Goal: Register for event/course

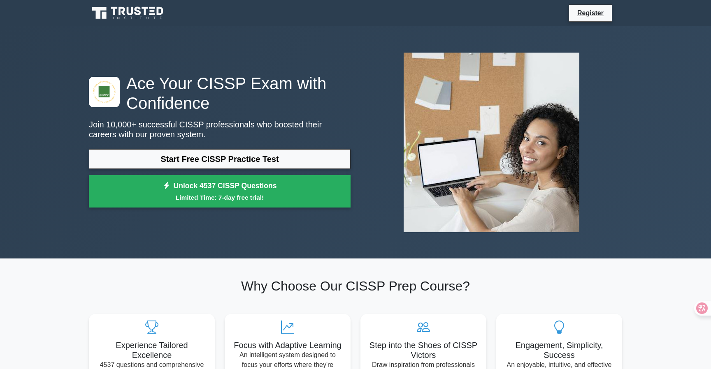
click at [242, 82] on h1 "Ace Your CISSP Exam with Confidence" at bounding box center [220, 94] width 262 height 40
click at [293, 52] on div "Ace Your CISSP Exam with Confidence Join 10,000+ successful CISSP professionals…" at bounding box center [355, 142] width 543 height 193
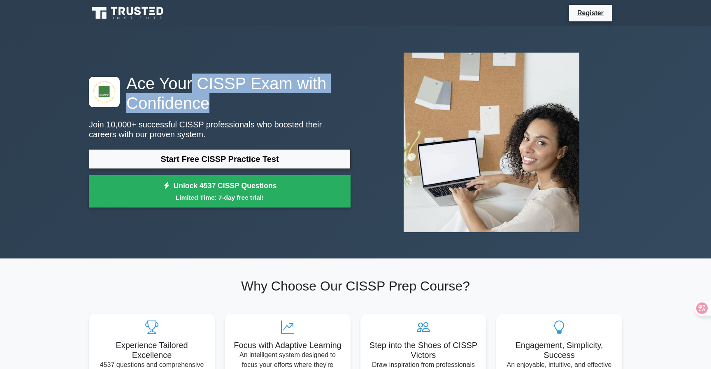
drag, startPoint x: 192, startPoint y: 79, endPoint x: 225, endPoint y: 102, distance: 40.1
click at [225, 102] on h1 "Ace Your CISSP Exam with Confidence" at bounding box center [220, 94] width 262 height 40
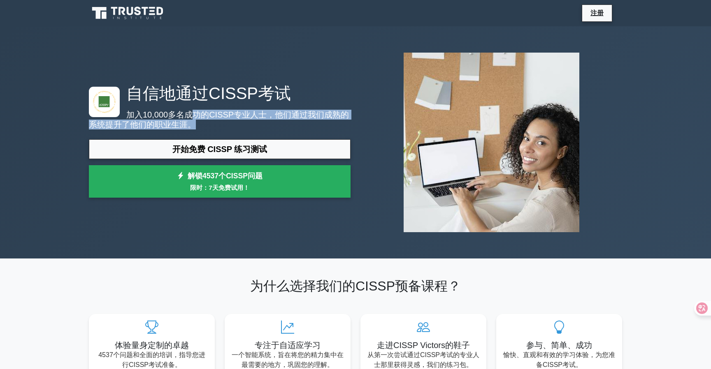
drag, startPoint x: 196, startPoint y: 114, endPoint x: 218, endPoint y: 124, distance: 23.9
click at [218, 124] on p "加入10,000多名成功的CISSP专业人士，他们通过我们成熟的系统提升了他们的职业生涯。" at bounding box center [220, 120] width 262 height 20
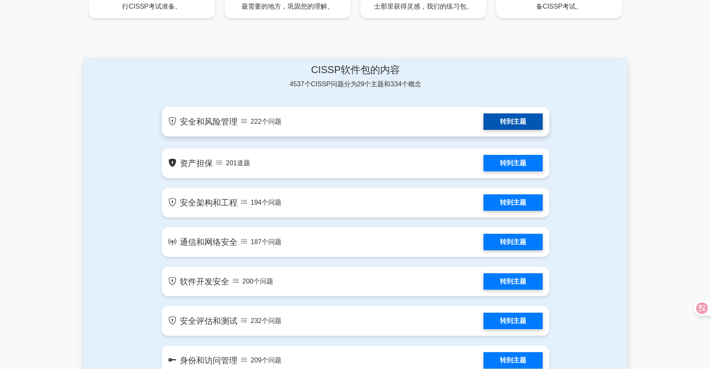
scroll to position [369, 0]
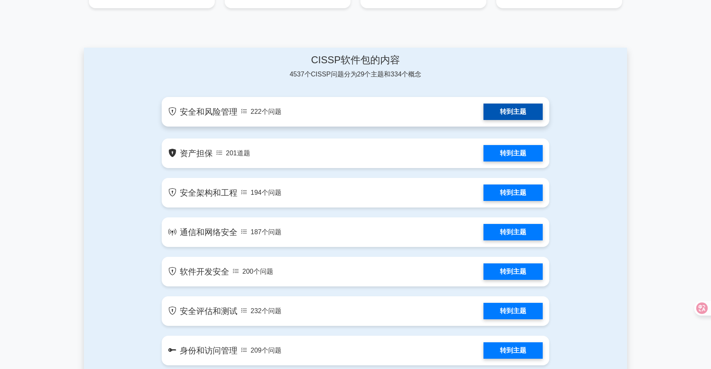
click at [483, 112] on link "转到主题" at bounding box center [512, 112] width 59 height 16
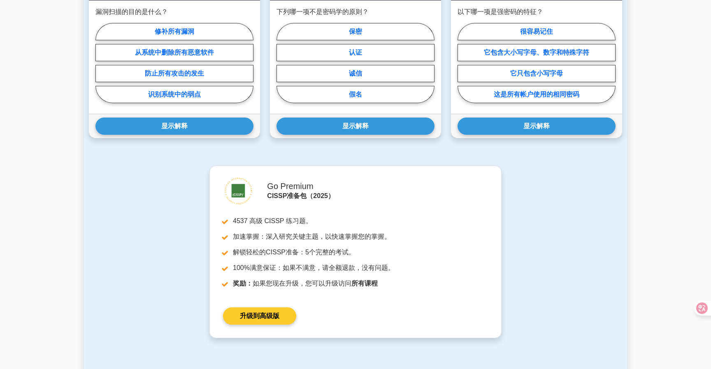
scroll to position [227, 0]
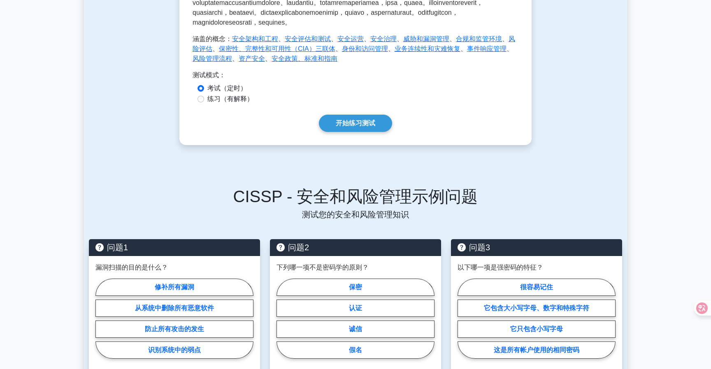
click at [216, 104] on label "练习（有解释）" at bounding box center [230, 99] width 46 height 10
click at [204, 102] on input "练习（有解释）" at bounding box center [201, 99] width 7 height 7
radio input "true"
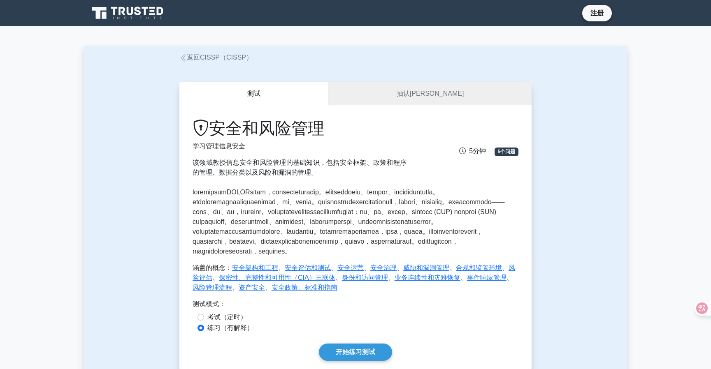
scroll to position [0, 0]
click at [600, 15] on link "注册" at bounding box center [597, 13] width 23 height 10
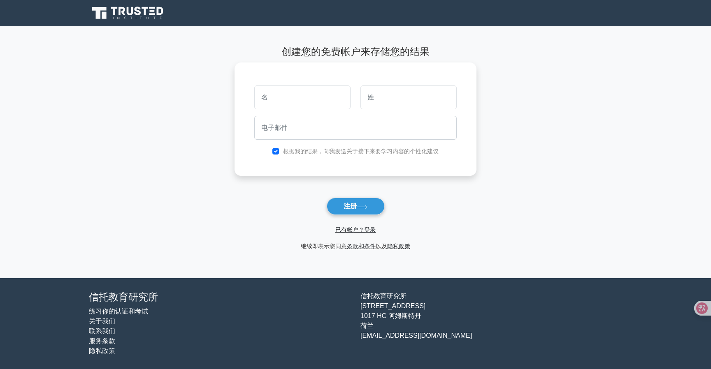
click at [288, 100] on input "text" at bounding box center [302, 98] width 96 height 24
click at [279, 98] on input "text" at bounding box center [302, 98] width 96 height 24
type input "allen"
type input "x"
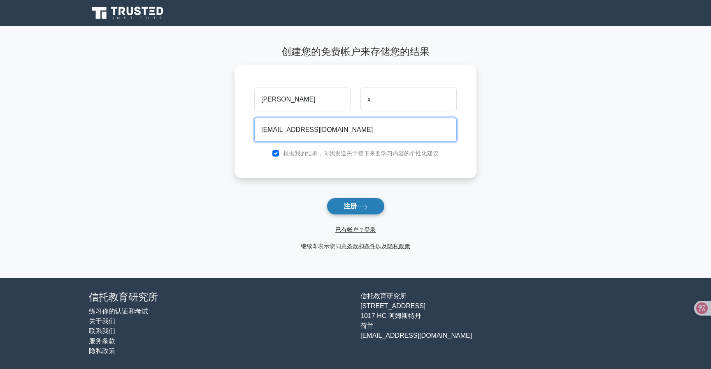
type input "r00t7oo2jm@gmail.com"
click at [339, 198] on button "注册" at bounding box center [356, 206] width 58 height 17
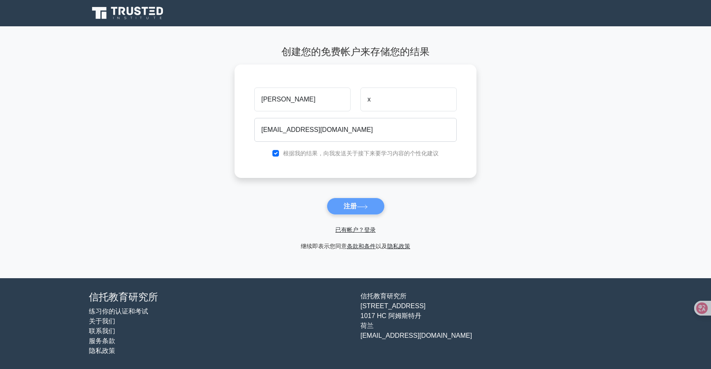
click at [346, 199] on form "创建您的免费帐户来存储您的结果 allen x r00t7oo2jm@gmail.com 根据我的结果，向我发送关于接下来要学习内容的个性化建议 注册" at bounding box center [356, 148] width 242 height 205
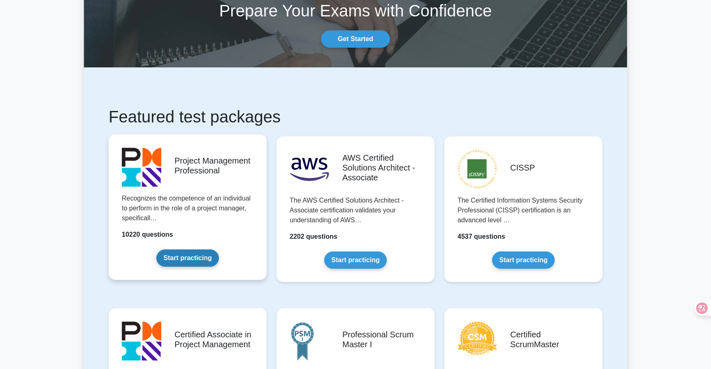
scroll to position [60, 0]
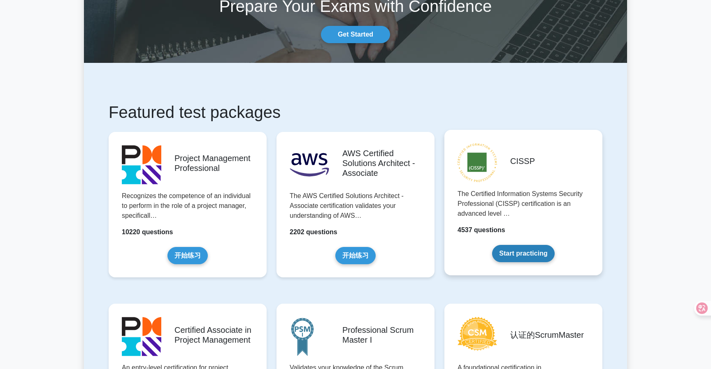
click at [511, 245] on link "Start practicing" at bounding box center [523, 253] width 62 height 17
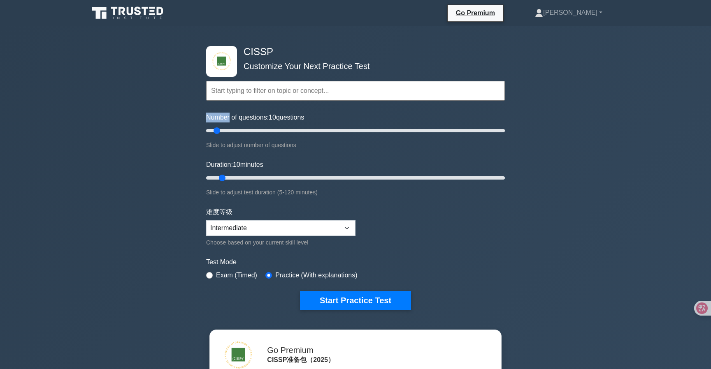
drag, startPoint x: 230, startPoint y: 119, endPoint x: 318, endPoint y: 110, distance: 88.8
click at [318, 110] on form "Topics Security and Risk Management Asset Security Security Architecture and En…" at bounding box center [355, 183] width 299 height 254
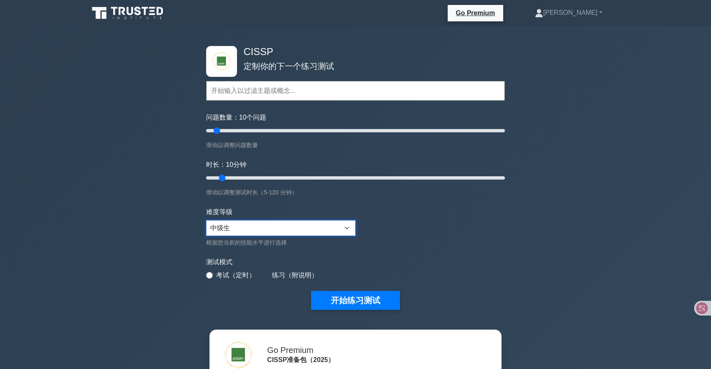
select select "expert"
click at [125, 288] on div "CISSP 定制你的下一个练习测试 Topics Security and Risk Management Asset Security Security A…" at bounding box center [355, 269] width 711 height 486
click at [272, 93] on input "text" at bounding box center [355, 91] width 299 height 20
drag, startPoint x: 220, startPoint y: 130, endPoint x: 147, endPoint y: 146, distance: 74.6
type input "5"
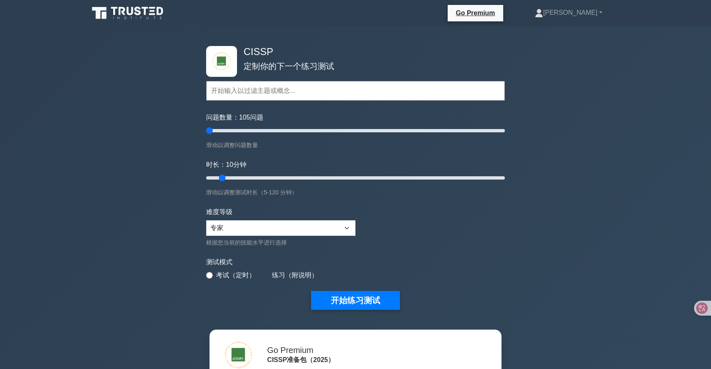
click at [146, 146] on div "CISSP 定制你的下一个练习测试 Topics Security and Risk Management Asset Security Security A…" at bounding box center [355, 269] width 711 height 486
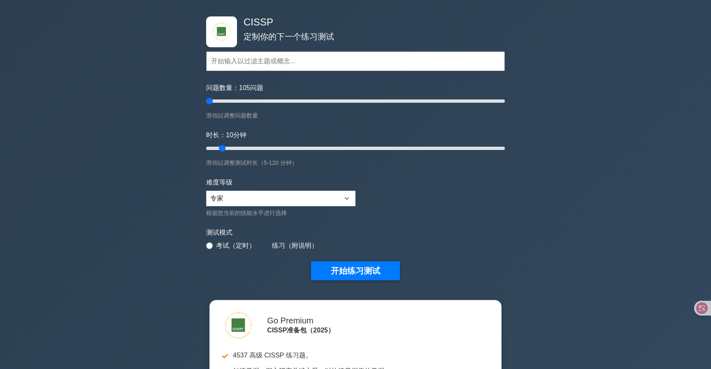
scroll to position [67, 0]
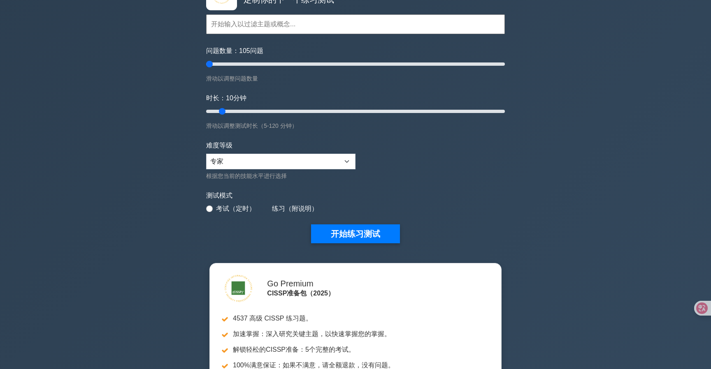
click at [285, 205] on label "练习（附说明）" at bounding box center [295, 209] width 46 height 10
click at [274, 210] on label "练习（附说明）" at bounding box center [295, 209] width 46 height 10
click at [267, 210] on div "练习（附说明）" at bounding box center [290, 209] width 56 height 10
click at [225, 207] on label "考试（定时）" at bounding box center [236, 209] width 40 height 10
click at [209, 207] on input "radio" at bounding box center [209, 209] width 7 height 7
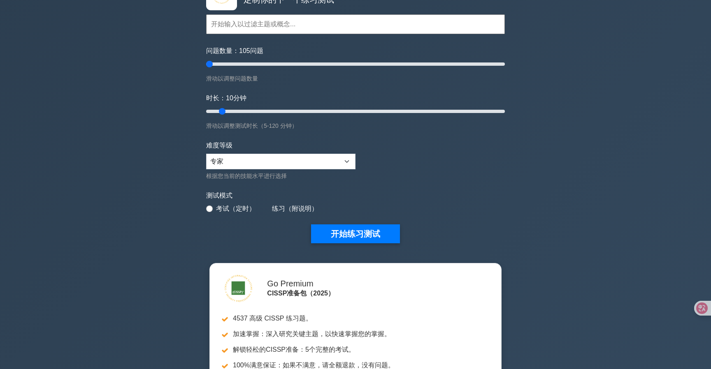
radio input "true"
click at [300, 207] on label "练习（附说明）" at bounding box center [295, 209] width 46 height 10
click at [268, 207] on div "练习（附说明）" at bounding box center [290, 209] width 56 height 10
click at [258, 207] on div "测试模式 考试（定时） 练习（附说明）" at bounding box center [355, 203] width 299 height 24
click at [294, 207] on label "练习（附说明）" at bounding box center [295, 209] width 46 height 10
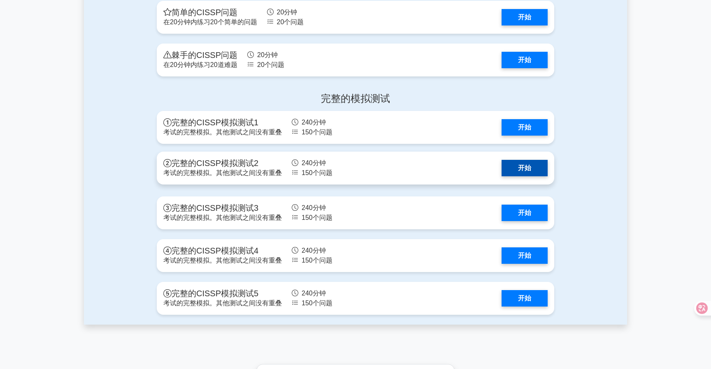
scroll to position [1953, 0]
